Goal: Navigation & Orientation: Find specific page/section

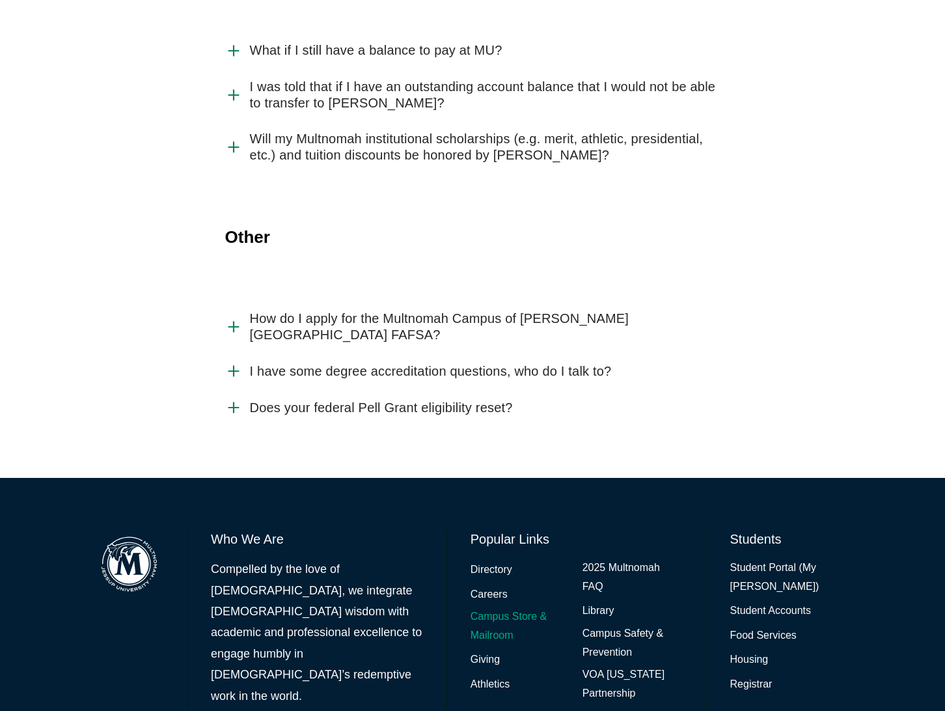
scroll to position [2895, 0]
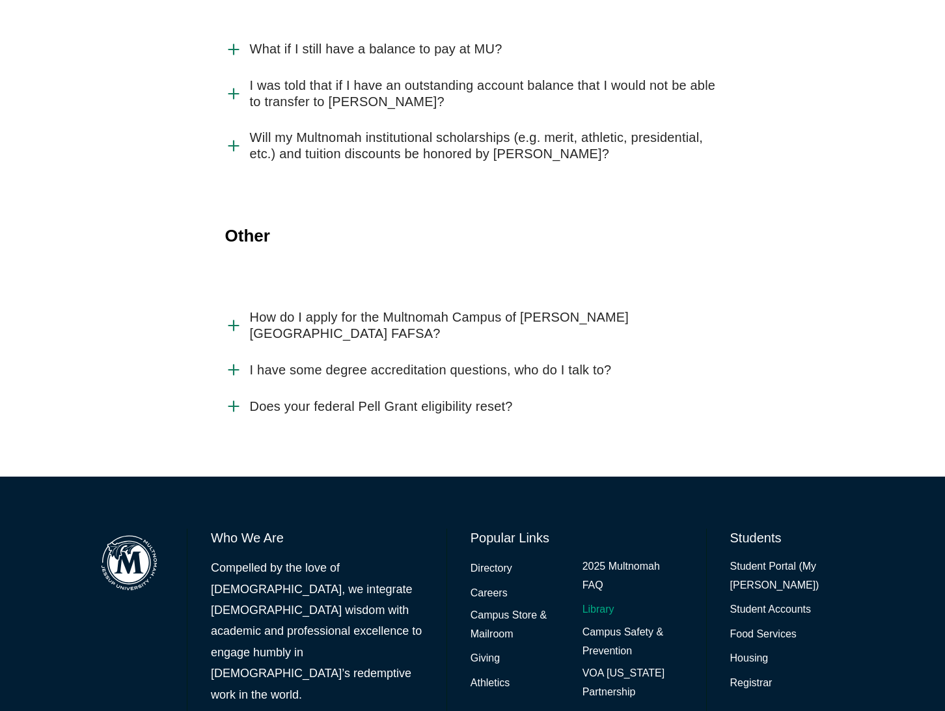
click at [599, 600] on link "Library" at bounding box center [599, 609] width 32 height 19
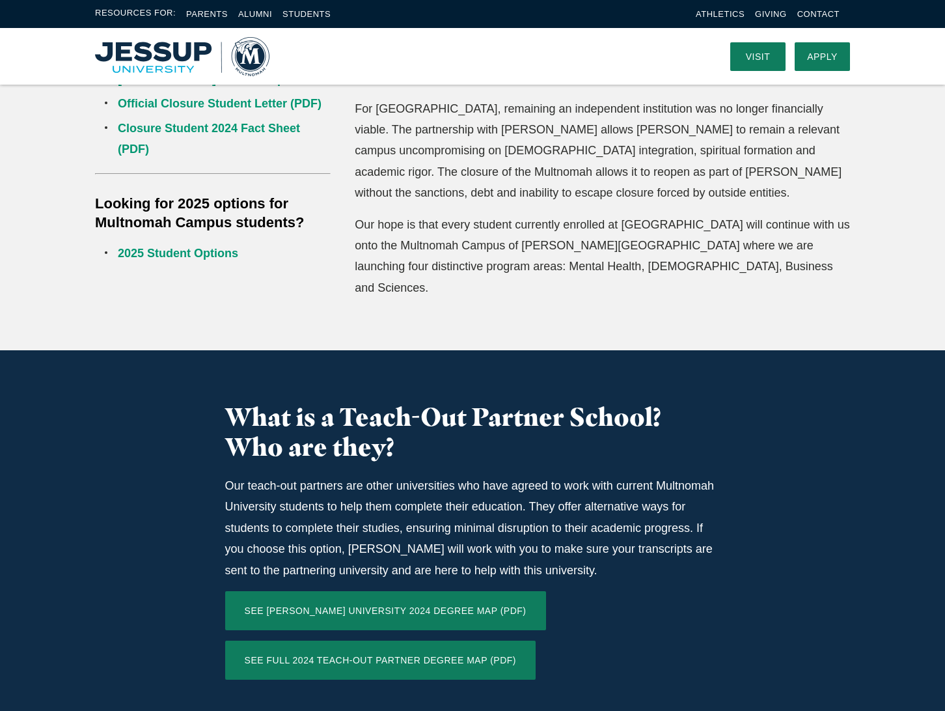
scroll to position [0, 0]
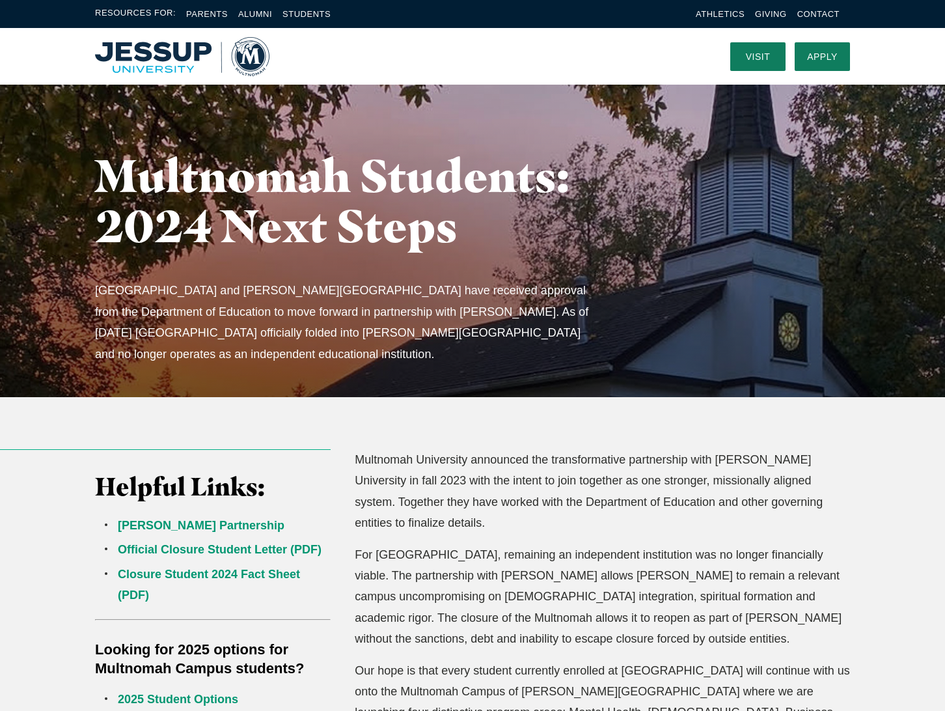
click at [248, 63] on img "Home" at bounding box center [182, 56] width 174 height 39
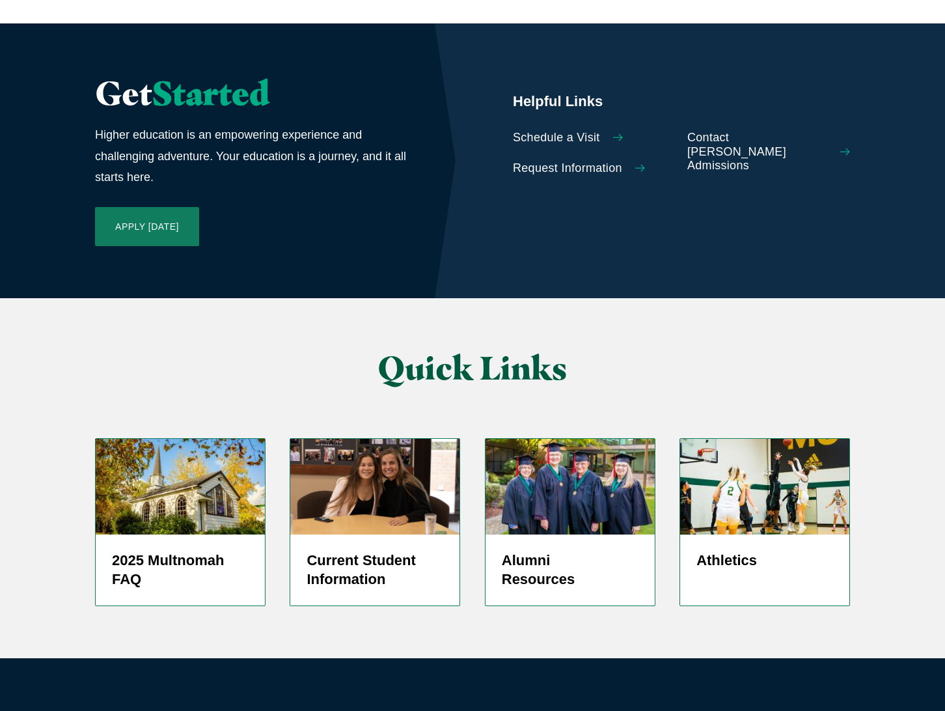
scroll to position [2979, 0]
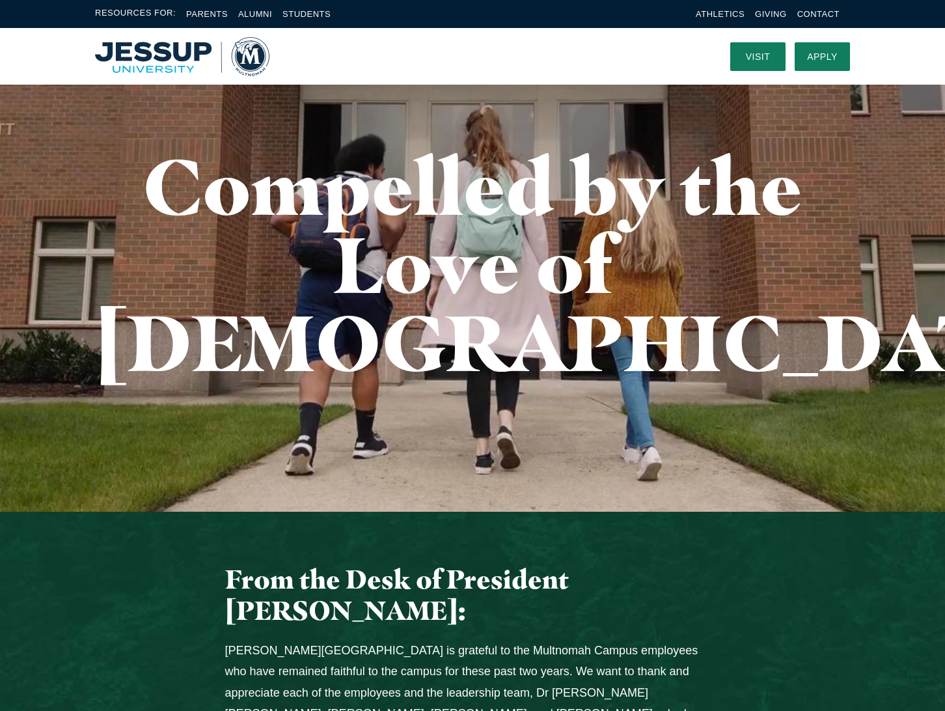
scroll to position [0, 0]
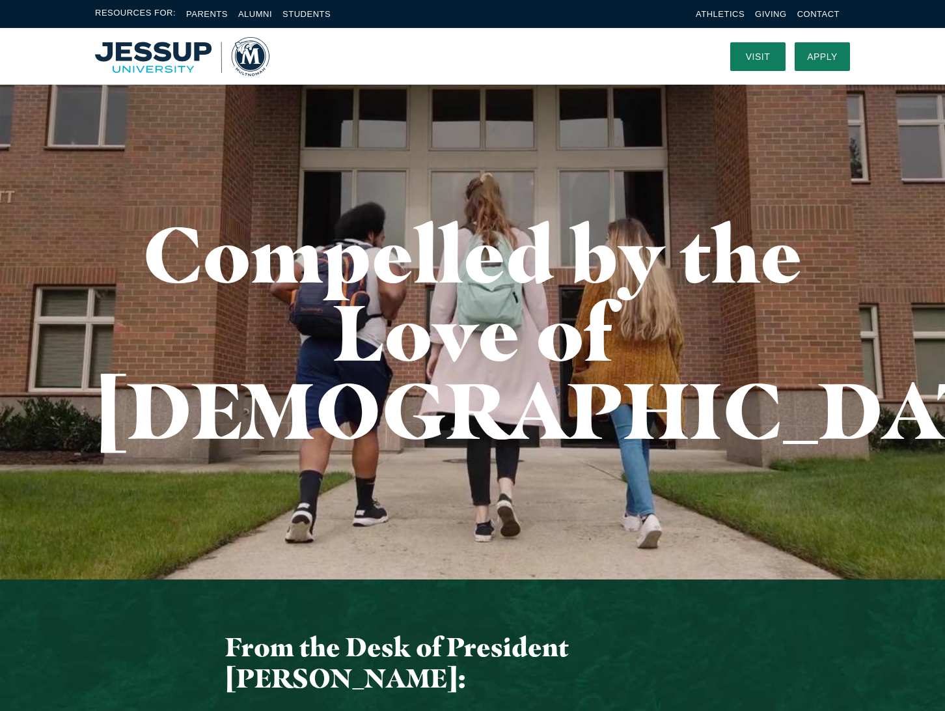
click at [362, 631] on span "From the Desk of President John Jackson:" at bounding box center [397, 662] width 344 height 63
click at [446, 631] on span "From the Desk of President John Jackson:" at bounding box center [397, 662] width 344 height 63
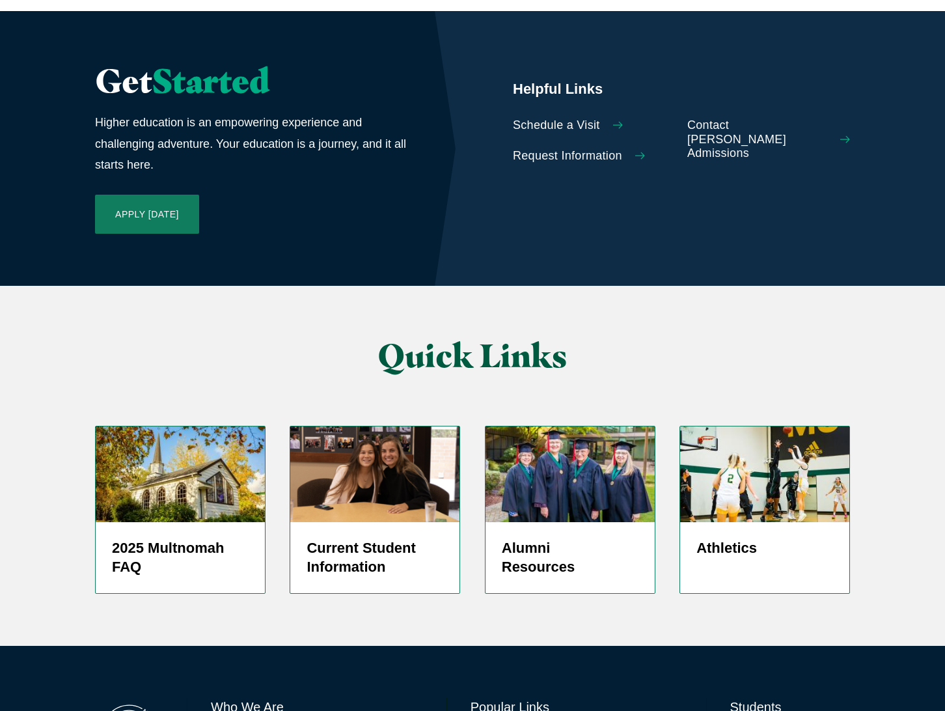
scroll to position [2979, 0]
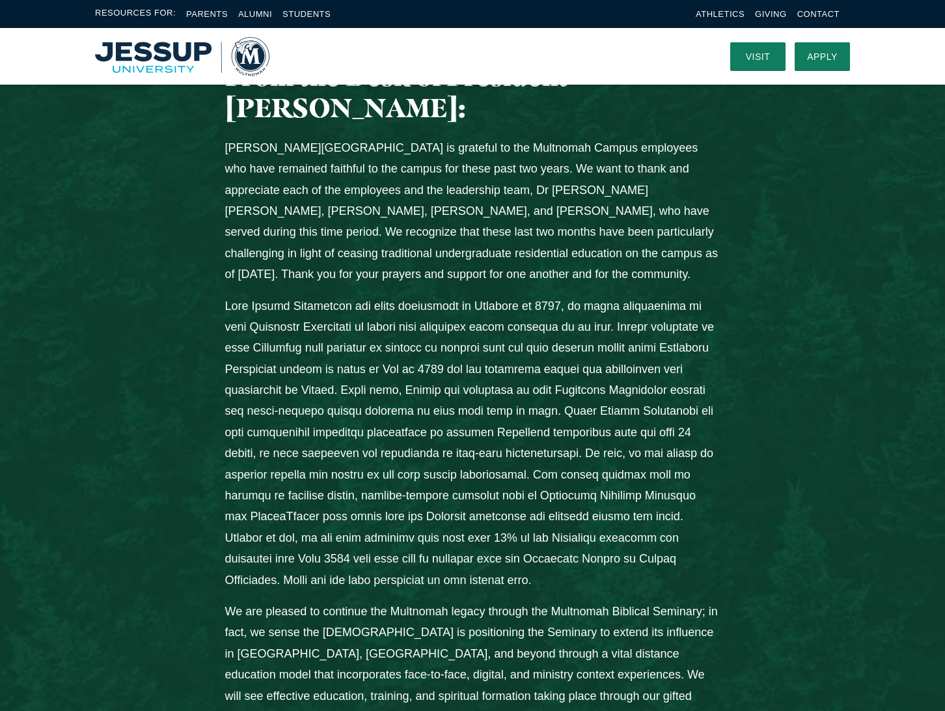
scroll to position [448, 0]
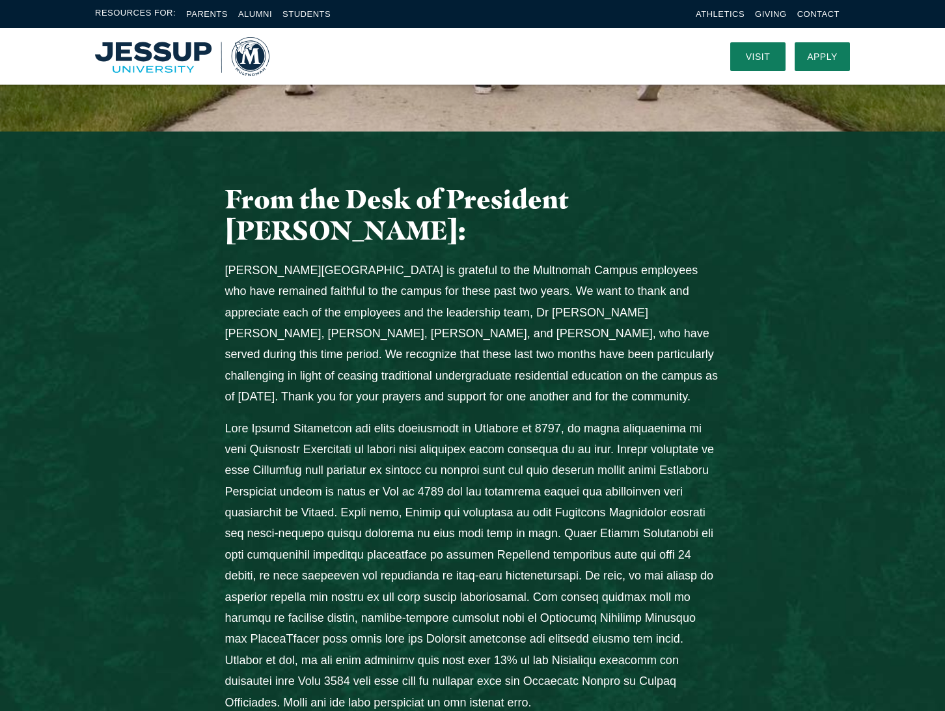
click at [408, 418] on p "Columns" at bounding box center [472, 565] width 495 height 295
click at [754, 55] on link "Visit" at bounding box center [758, 56] width 55 height 29
